Goal: Find specific page/section: Find specific page/section

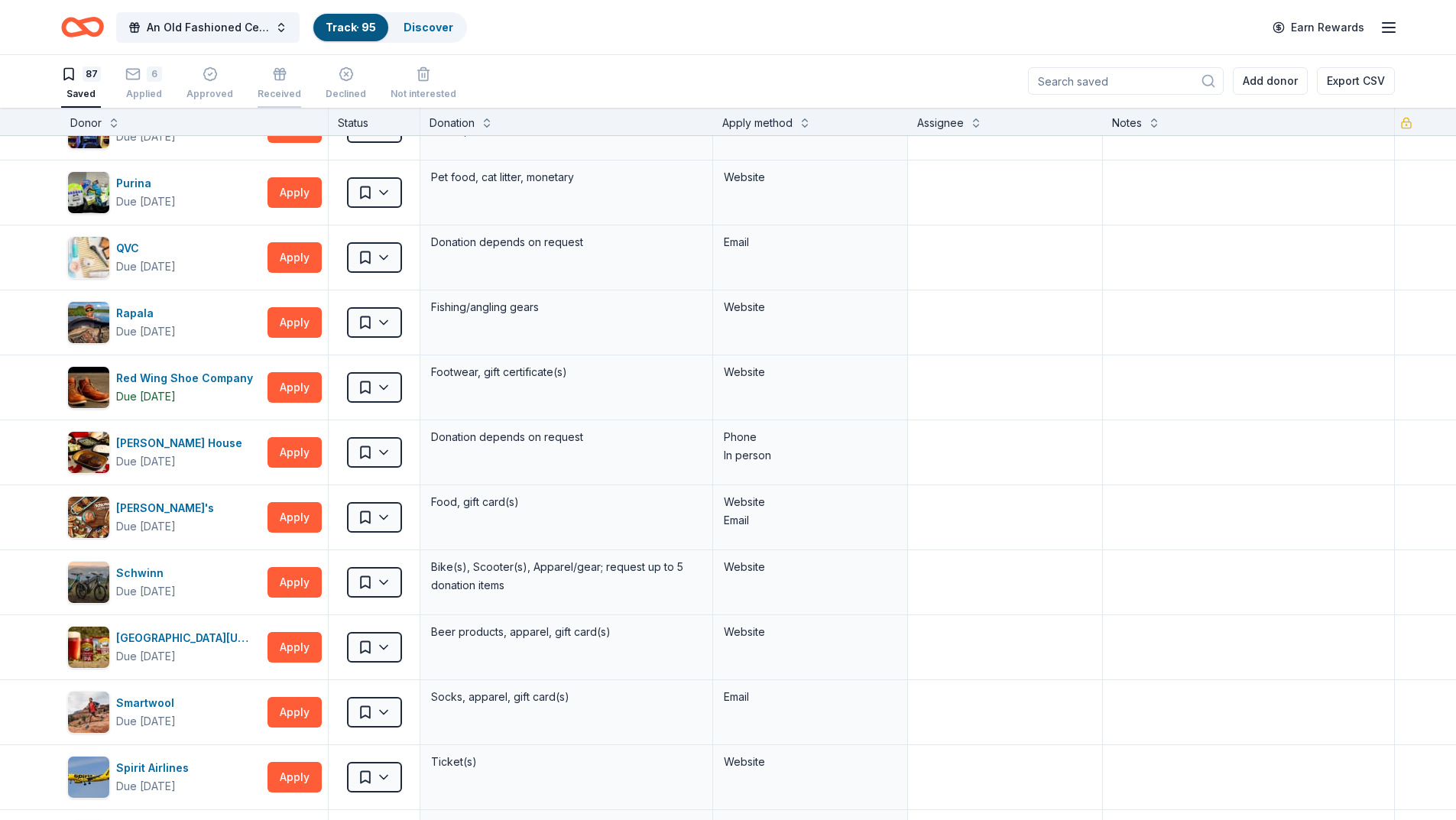
scroll to position [4063, 0]
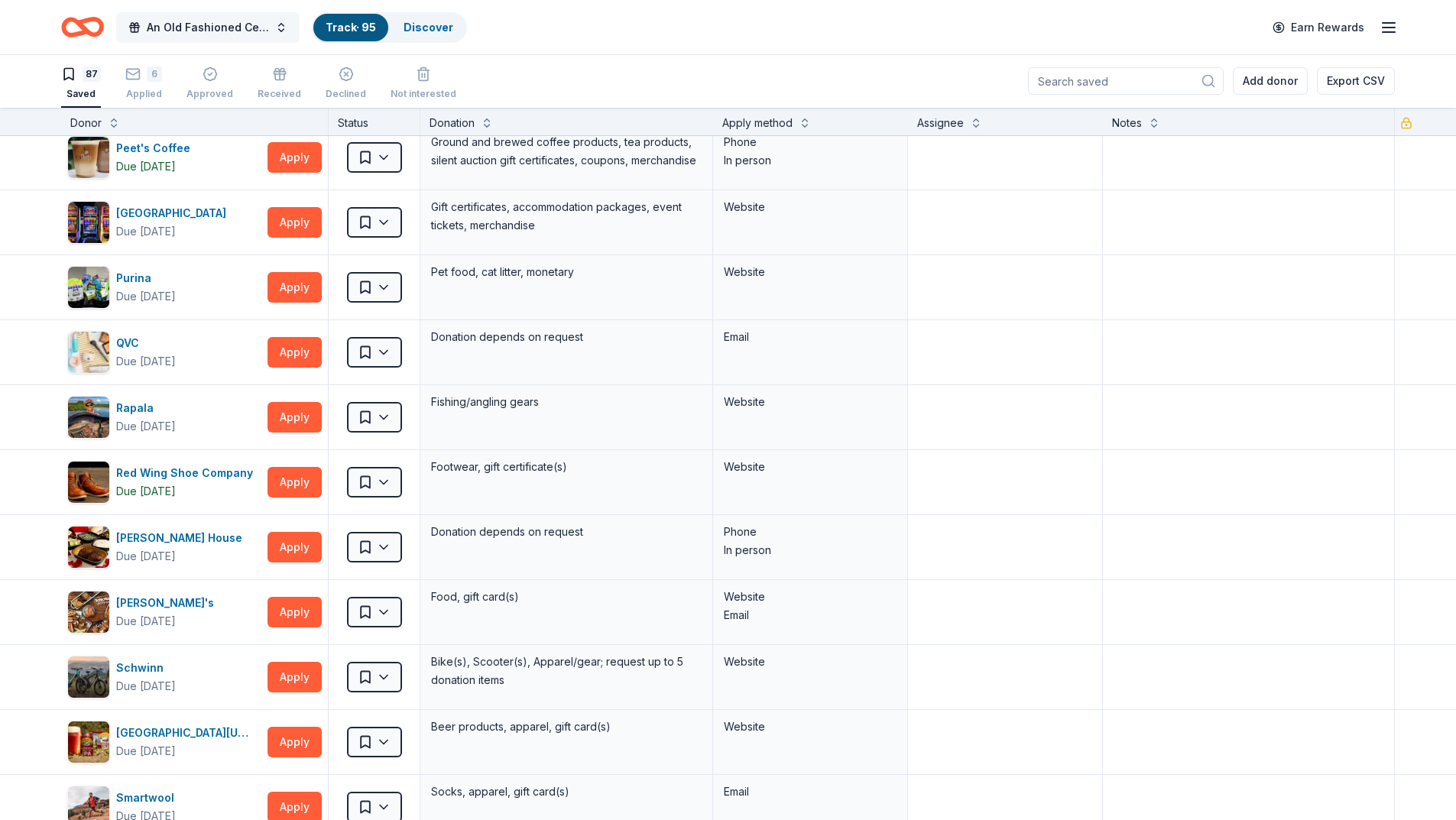
click at [239, 19] on span "An Old Fashioned Celtic Christmas" at bounding box center [207, 27] width 122 height 18
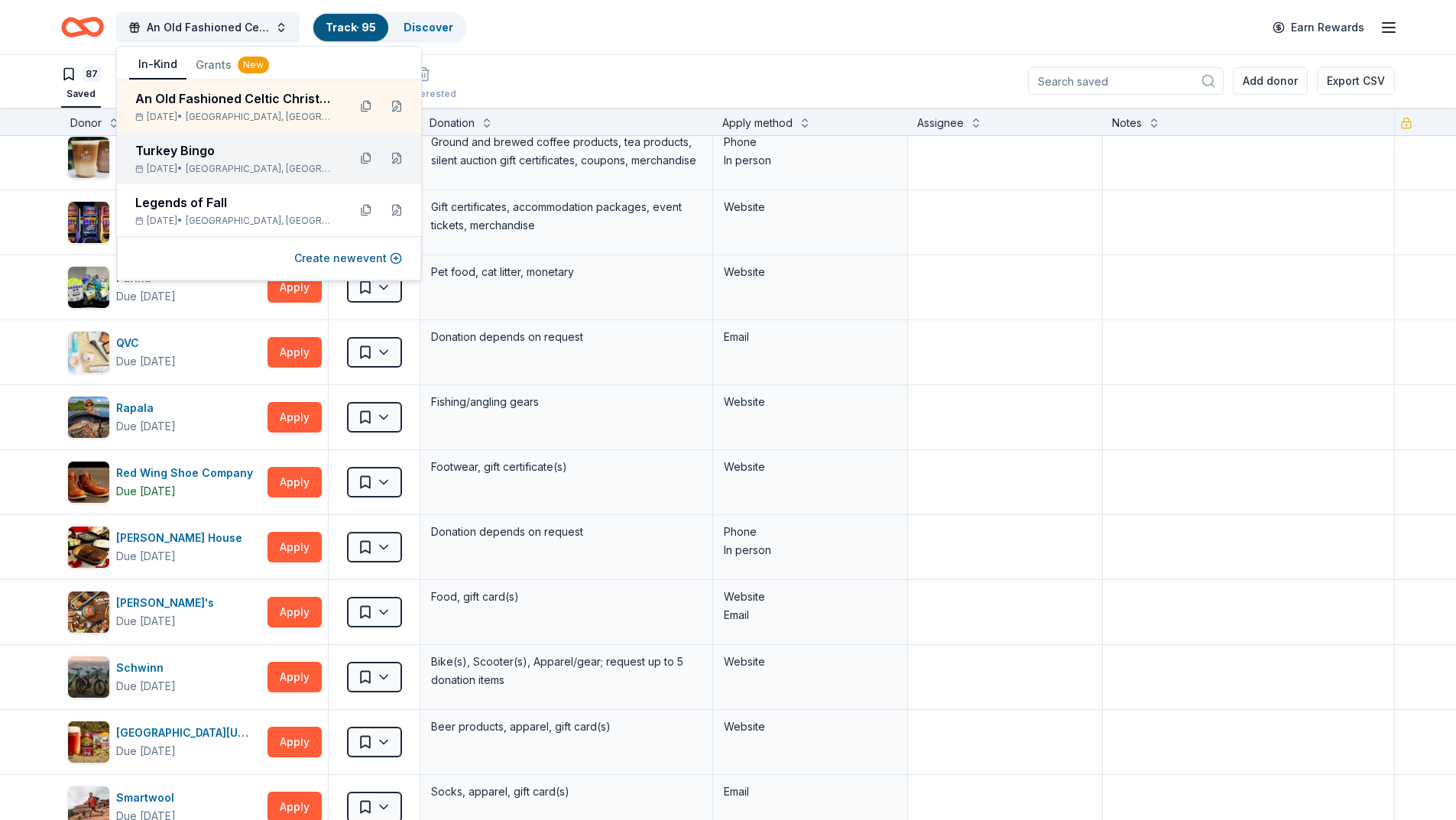
click at [203, 149] on div "Turkey Bingo" at bounding box center [235, 150] width 200 height 18
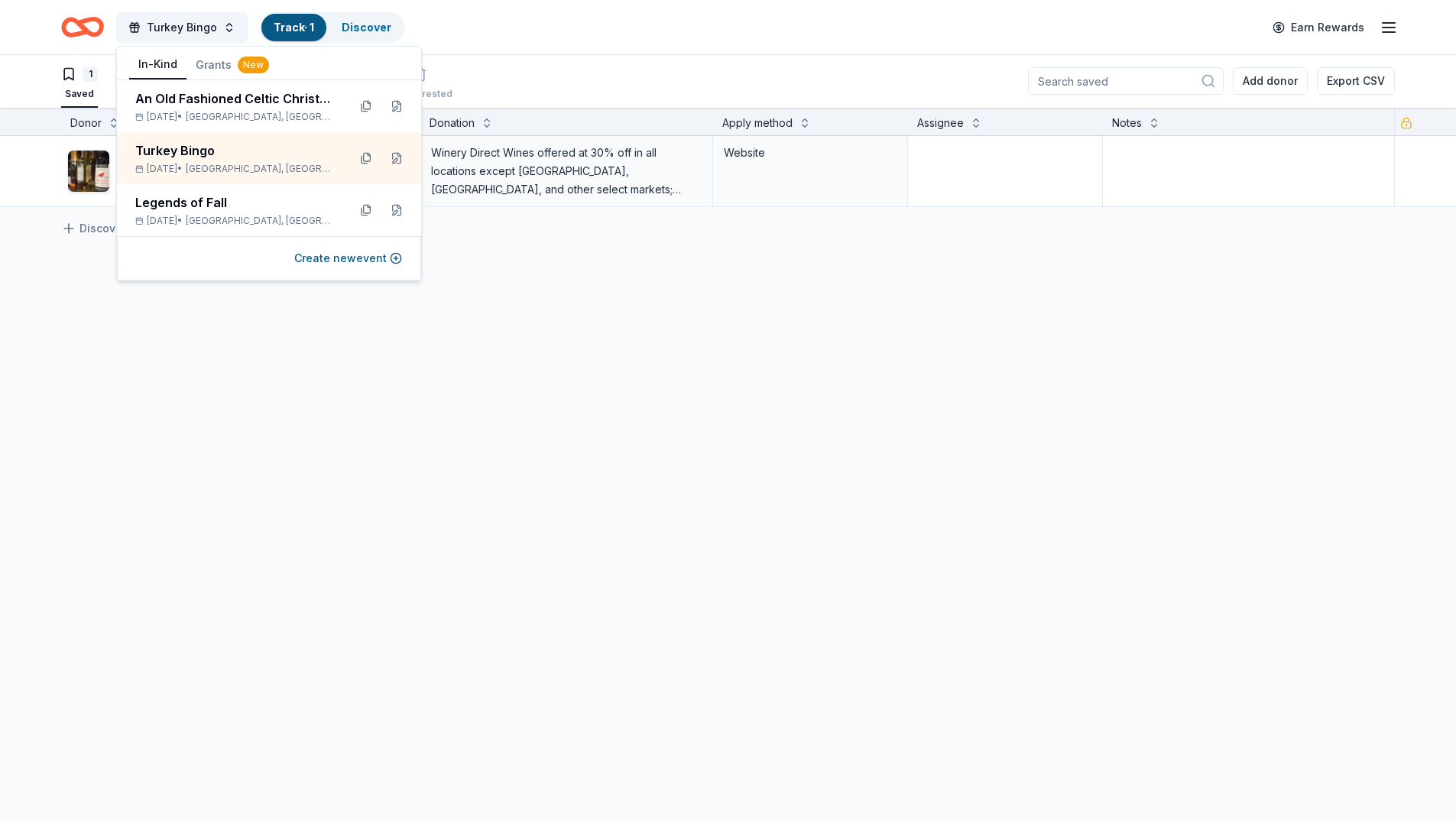
click at [292, 28] on link "Track · 1" at bounding box center [294, 27] width 41 height 13
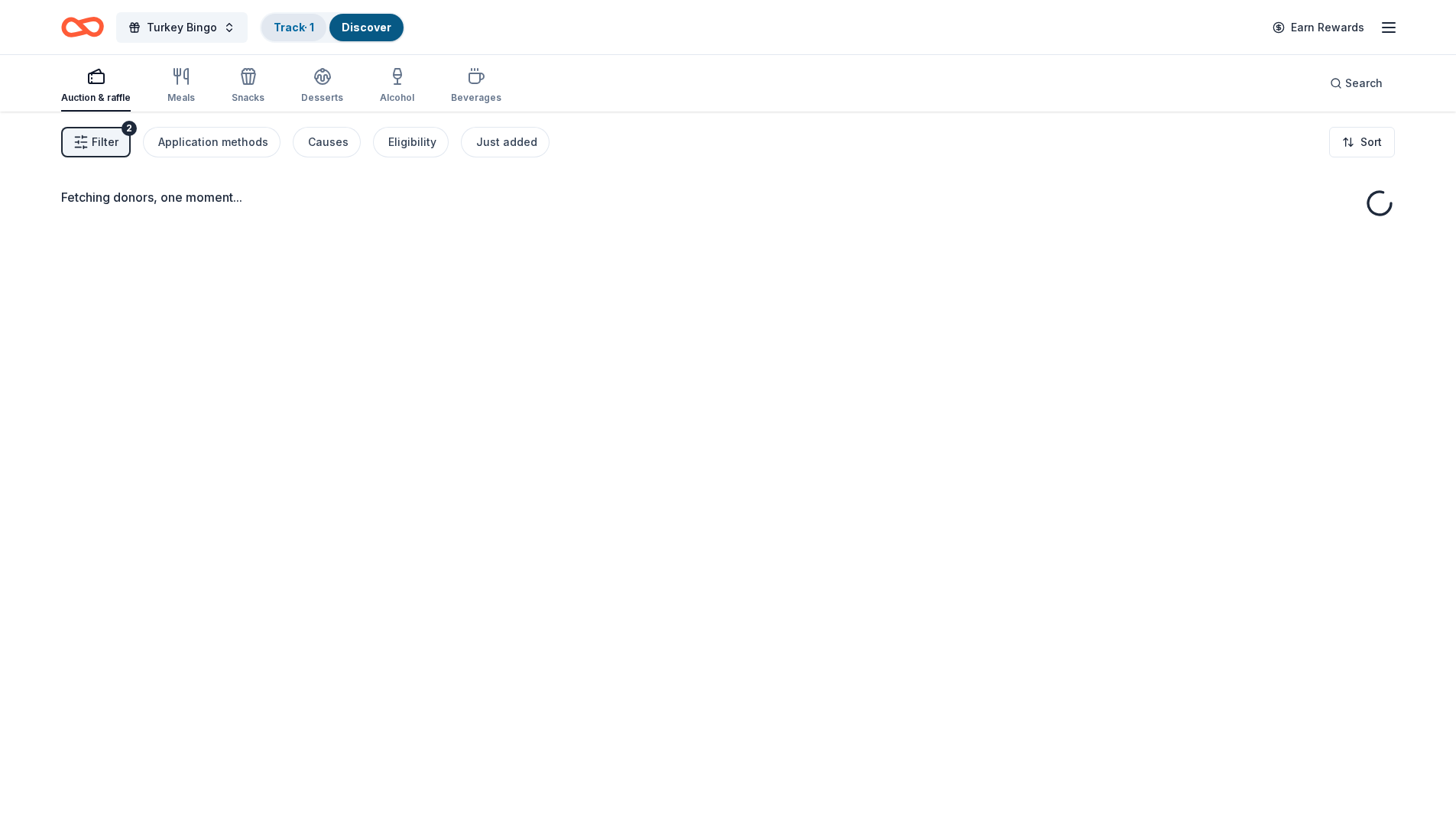
click at [290, 31] on link "Track · 1" at bounding box center [294, 27] width 41 height 13
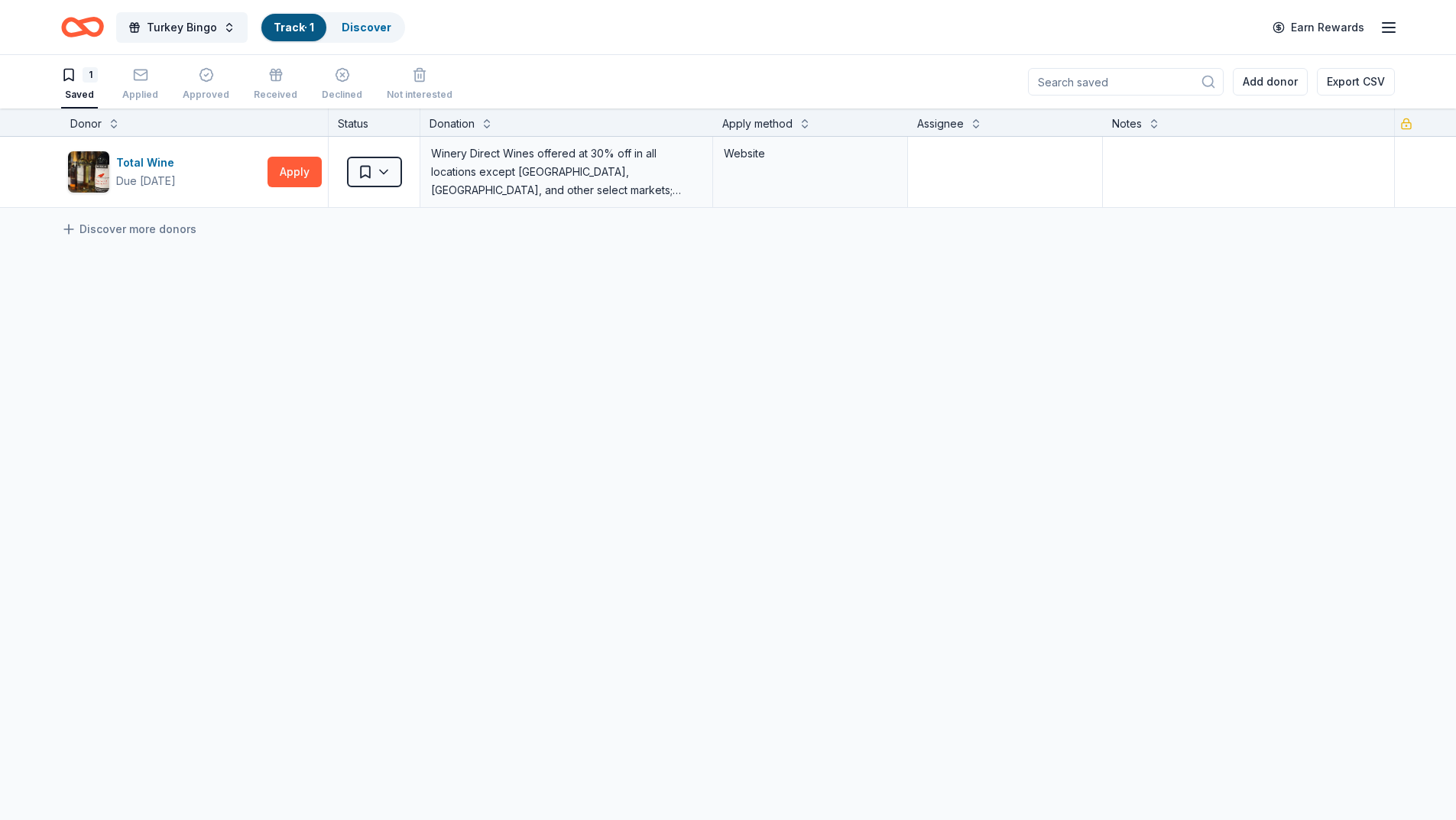
click at [297, 31] on link "Track · 1" at bounding box center [294, 27] width 41 height 13
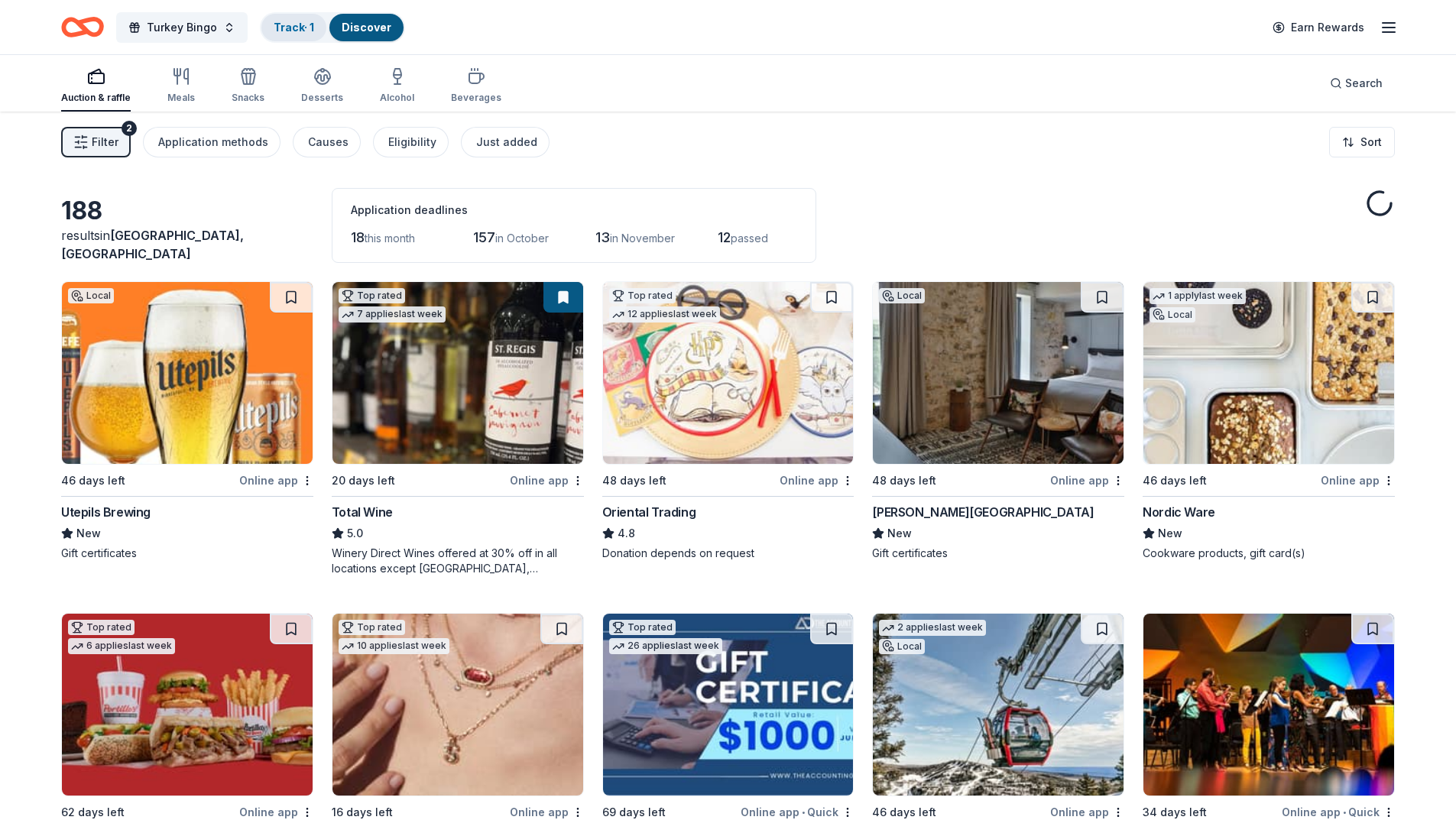
click at [297, 31] on link "Track · 1" at bounding box center [294, 27] width 41 height 13
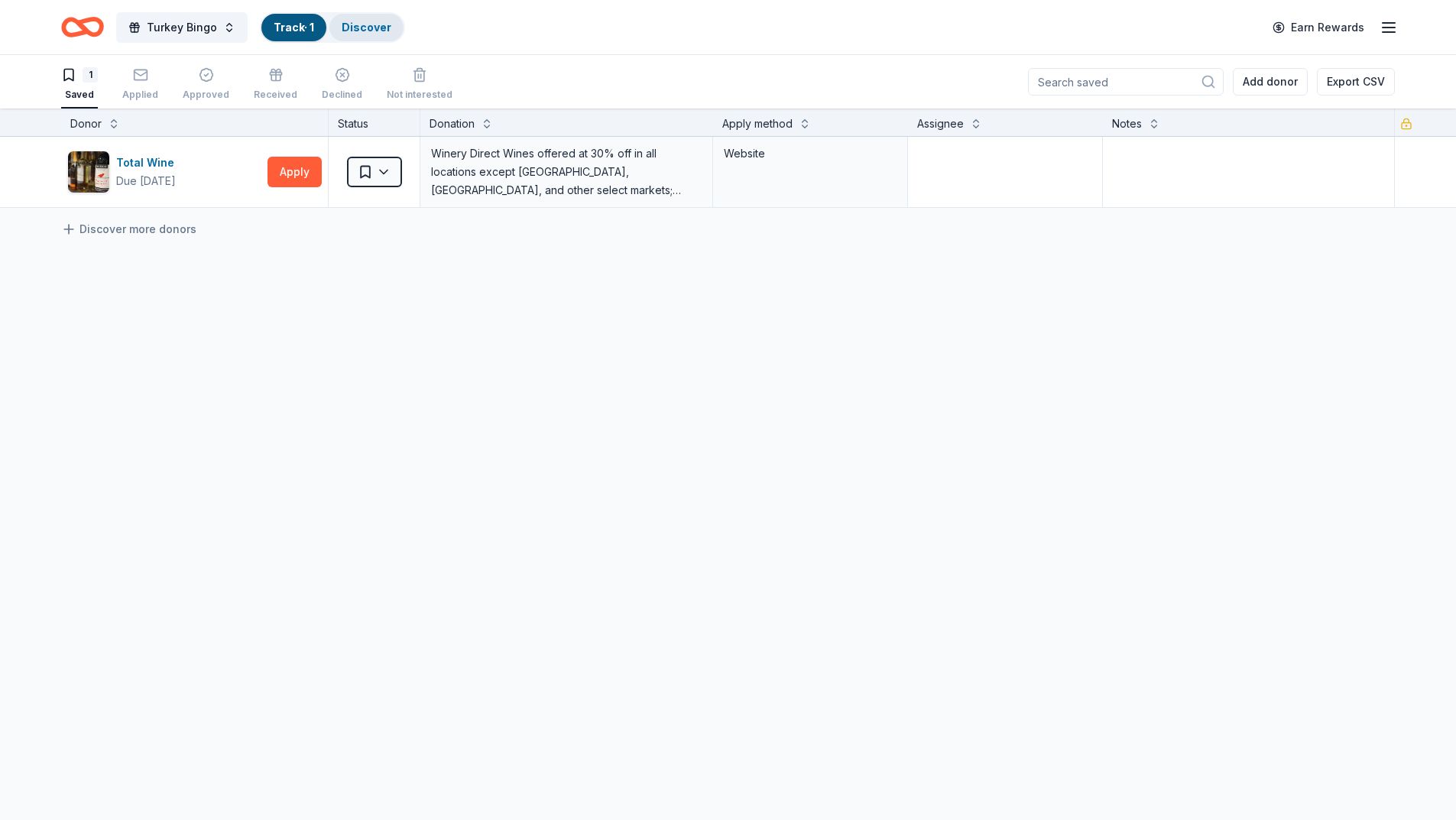
click at [361, 21] on link "Discover" at bounding box center [366, 27] width 49 height 13
